Goal: Check status: Check status

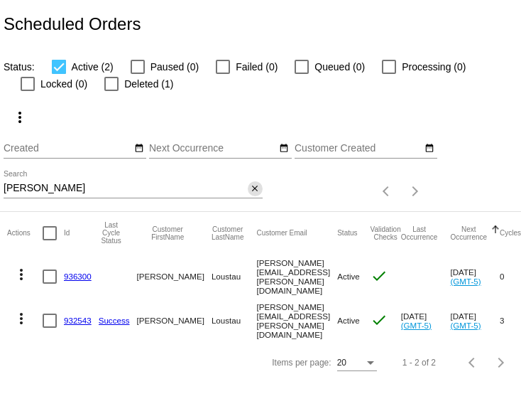
click at [254, 195] on mat-icon "close" at bounding box center [255, 188] width 10 height 11
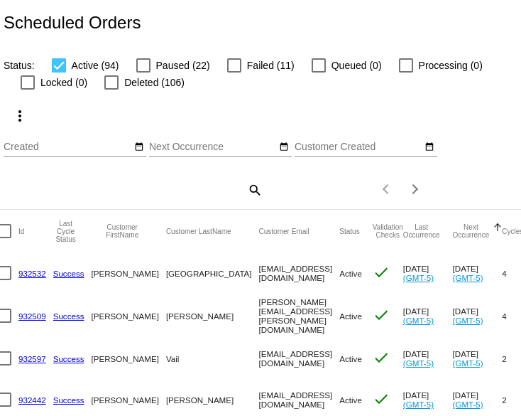
scroll to position [0, 75]
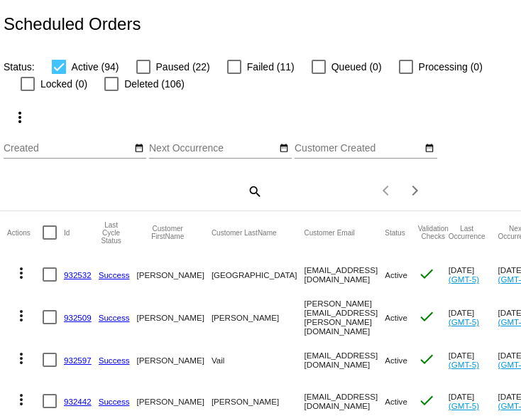
click at [256, 202] on mat-icon "search" at bounding box center [254, 191] width 17 height 22
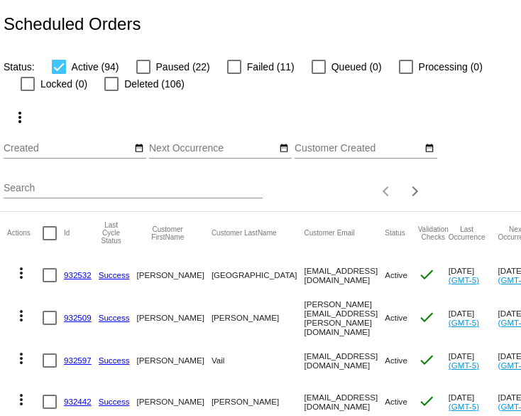
click at [67, 193] on div "Search" at bounding box center [133, 185] width 259 height 28
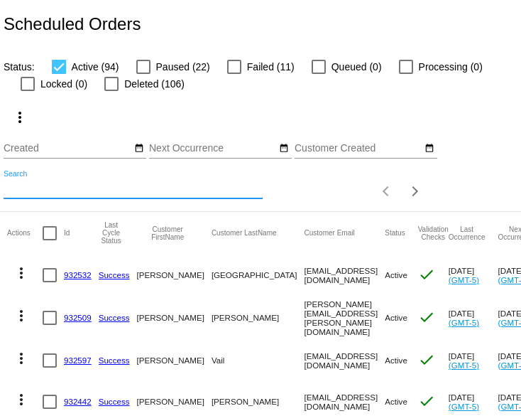
paste input "courtneywaters@att.net"
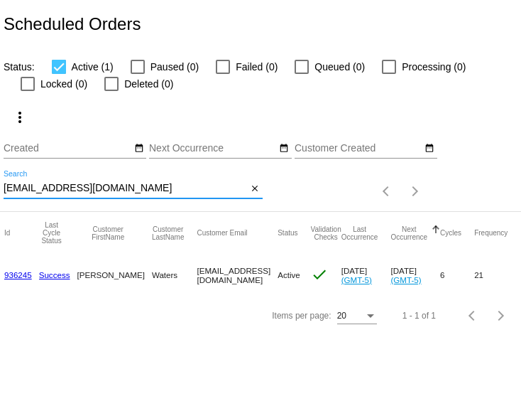
scroll to position [0, 68]
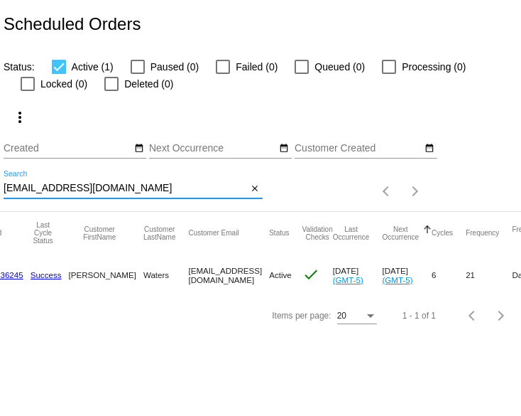
type input "courtneywaters@att.net"
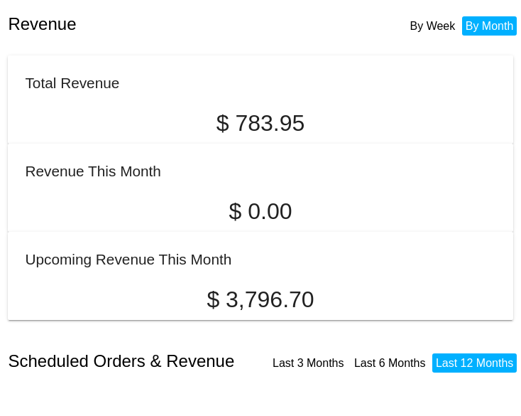
scroll to position [9, 0]
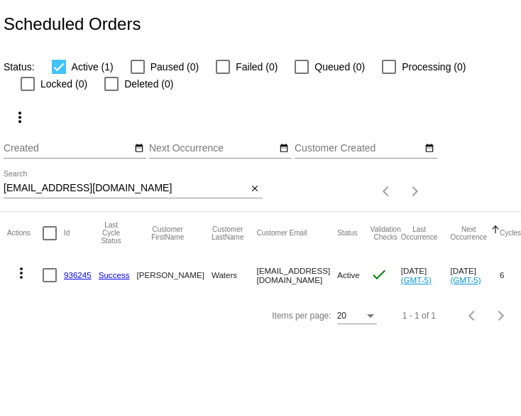
click at [47, 194] on input "[EMAIL_ADDRESS][DOMAIN_NAME]" at bounding box center [126, 188] width 244 height 11
click at [47, 194] on input "courtneywaters@att.net" at bounding box center [126, 188] width 244 height 11
paste input "saunderslilia@gmail.com"
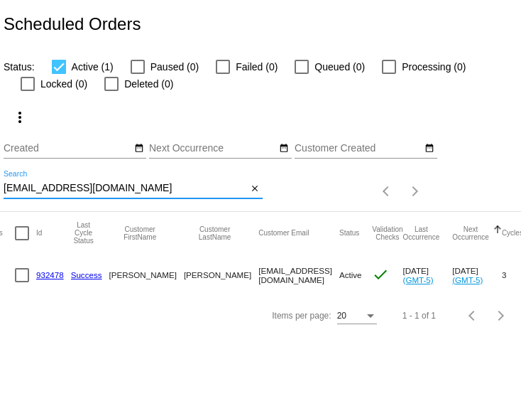
scroll to position [0, 21]
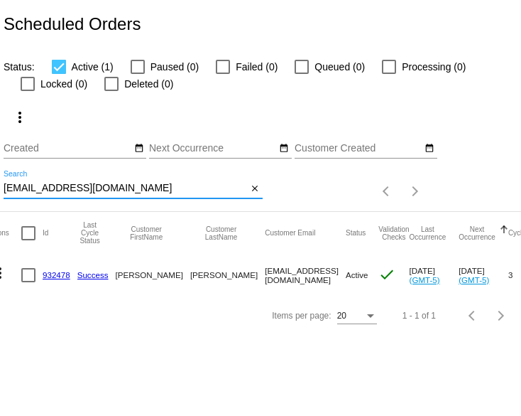
type input "saunderslilia@gmail.com"
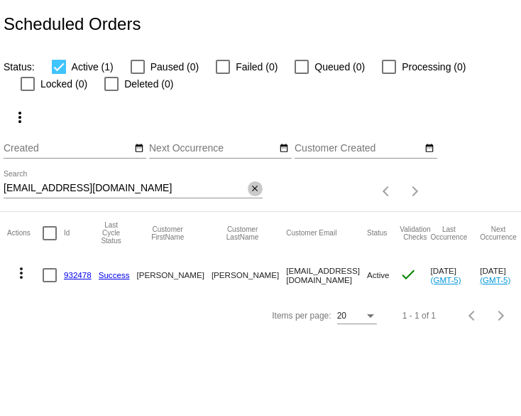
click at [254, 195] on mat-icon "close" at bounding box center [255, 188] width 10 height 11
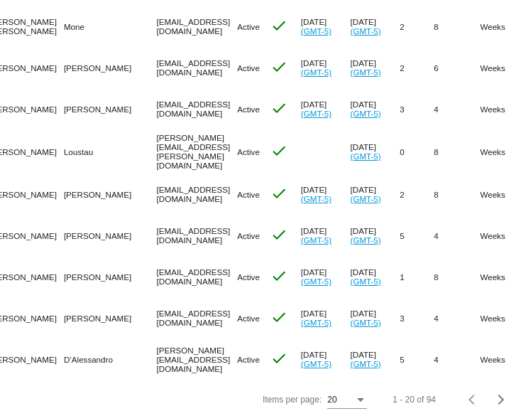
scroll to position [693, 0]
